Goal: Information Seeking & Learning: Understand process/instructions

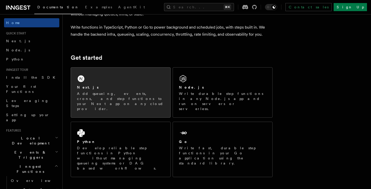
click at [144, 96] on p "Add queueing, events, crons, and step functions to your Next app on any cloud p…" at bounding box center [120, 101] width 87 height 20
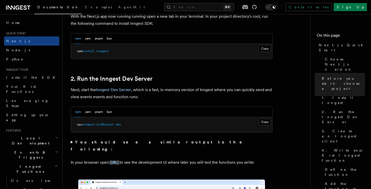
scroll to position [300, 0]
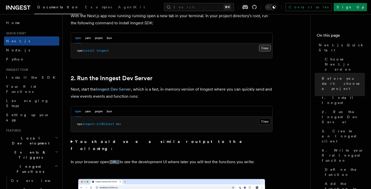
click at [269, 45] on button "Copy Copied" at bounding box center [265, 48] width 12 height 7
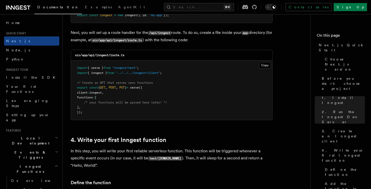
scroll to position [711, 0]
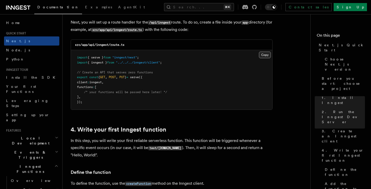
click at [264, 56] on button "Copy Copied" at bounding box center [265, 55] width 12 height 7
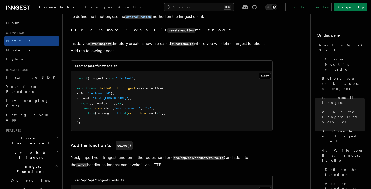
scroll to position [916, 0]
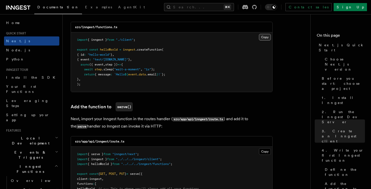
click at [267, 39] on button "Copy Copied" at bounding box center [265, 37] width 12 height 7
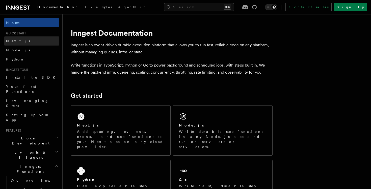
click at [22, 42] on link "Next.js" at bounding box center [31, 40] width 55 height 9
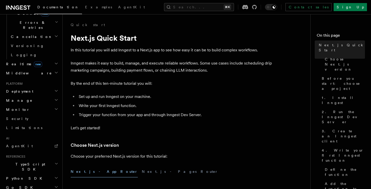
scroll to position [214, 0]
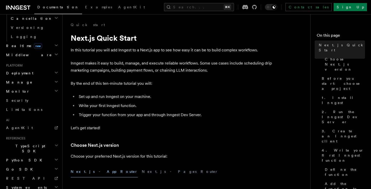
click at [50, 70] on div "Home Quick start Next.js Node.js Python Inngest tour Install the SDK Your first…" at bounding box center [31, 22] width 55 height 434
click at [48, 123] on link "AgentKit" at bounding box center [31, 127] width 55 height 9
